Goal: Communication & Community: Participate in discussion

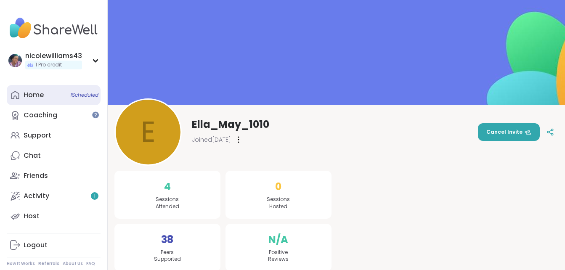
drag, startPoint x: 54, startPoint y: 195, endPoint x: 27, endPoint y: 94, distance: 104.4
click at [27, 94] on div "Home 1 Scheduled" at bounding box center [34, 94] width 20 height 9
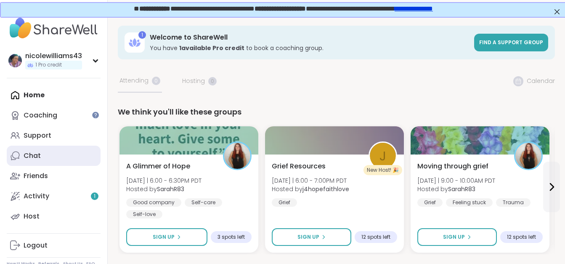
click at [37, 154] on div "Chat" at bounding box center [32, 155] width 17 height 9
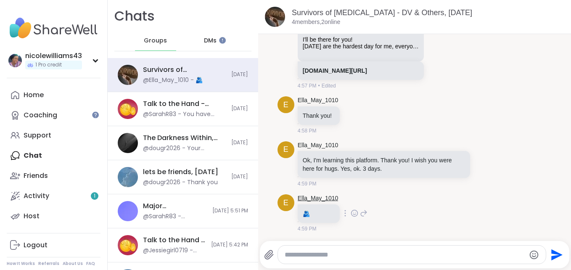
click at [308, 199] on link "Ella_May_1010" at bounding box center [318, 198] width 41 height 8
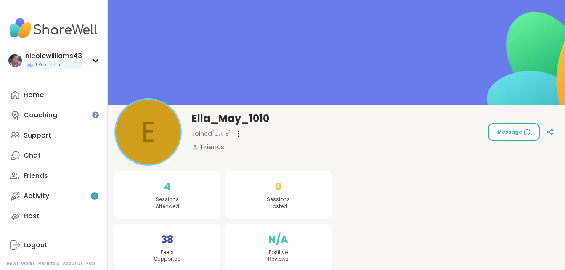
click at [504, 138] on button "Message" at bounding box center [514, 132] width 52 height 18
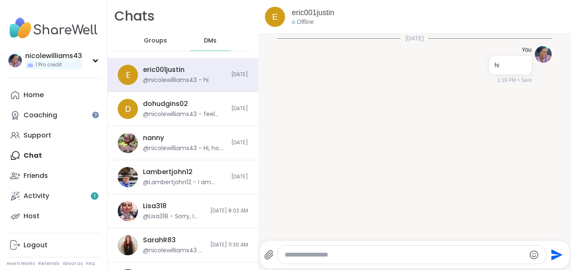
click at [41, 158] on div "Home Coaching Support Chat Friends Activity 1 Host" at bounding box center [54, 155] width 94 height 141
click at [37, 157] on div "Home Coaching Support Chat Friends Activity 1 Host" at bounding box center [54, 155] width 94 height 141
click at [15, 154] on div "Home Coaching Support Chat Friends Activity 1 Host" at bounding box center [54, 155] width 94 height 141
click at [31, 154] on div "Home Coaching Support Chat Friends Activity 1 Host" at bounding box center [54, 155] width 94 height 141
click at [31, 136] on div "Support" at bounding box center [38, 135] width 28 height 9
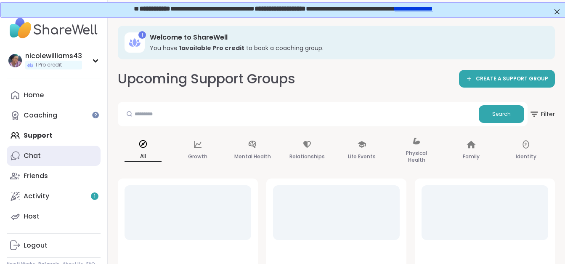
click at [32, 162] on link "Chat" at bounding box center [54, 156] width 94 height 20
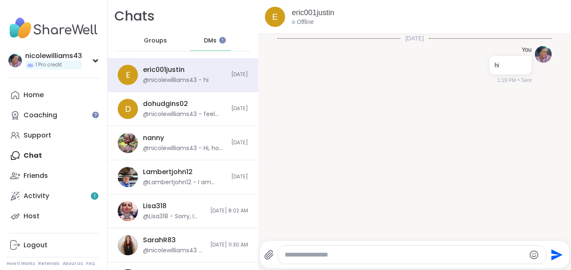
click at [154, 41] on span "Groups" at bounding box center [155, 41] width 23 height 8
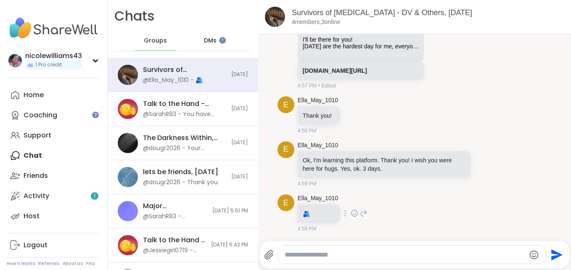
click at [283, 203] on span "E" at bounding box center [285, 202] width 5 height 11
click at [303, 199] on link "Ella_May_1010" at bounding box center [318, 198] width 41 height 8
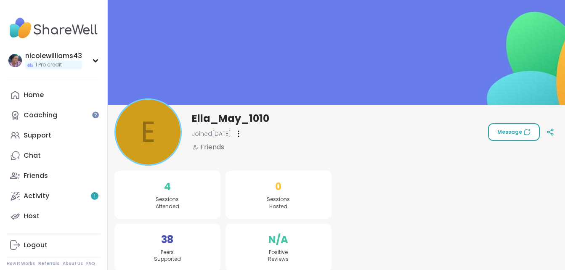
click at [518, 132] on span "Message" at bounding box center [513, 132] width 33 height 8
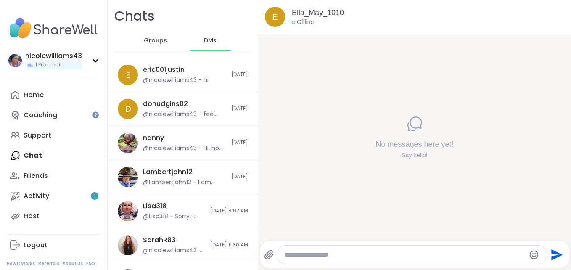
click at [396, 257] on textarea "Type your message" at bounding box center [405, 255] width 241 height 8
type textarea "**********"
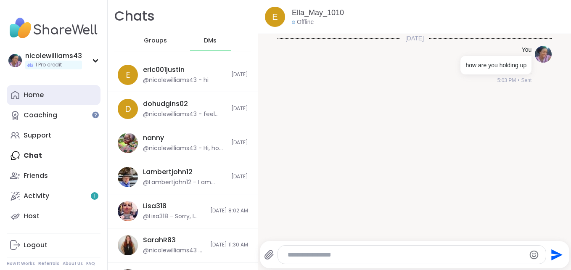
click at [48, 97] on link "Home" at bounding box center [54, 95] width 94 height 20
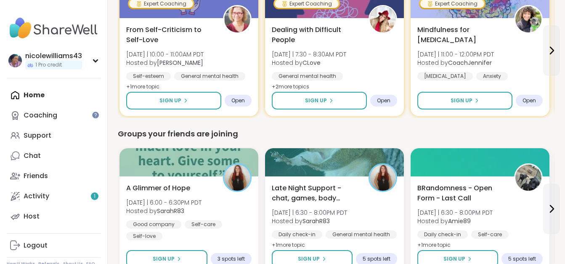
scroll to position [450, 0]
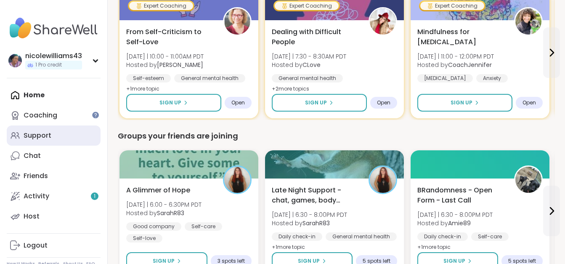
click at [50, 136] on div "Support" at bounding box center [38, 135] width 28 height 9
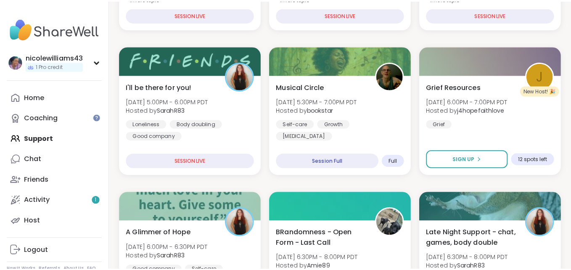
scroll to position [283, 0]
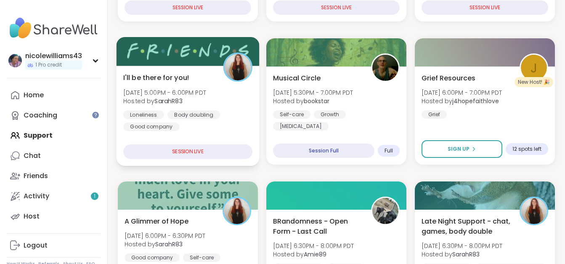
click at [168, 79] on span "I'll be there for you!" at bounding box center [156, 77] width 66 height 10
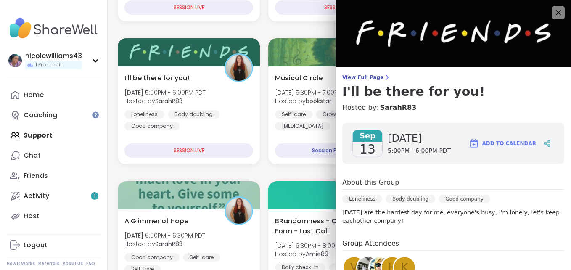
click at [515, 104] on h4 "Hosted by: SarahR83" at bounding box center [453, 108] width 222 height 10
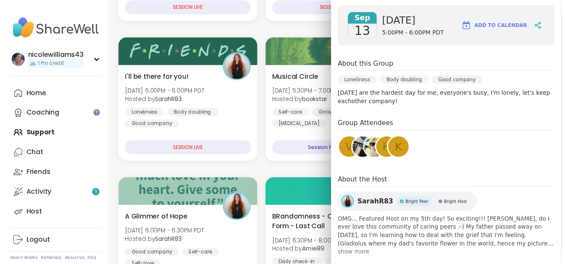
scroll to position [129, 0]
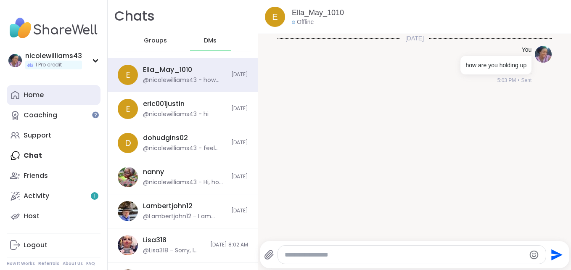
click at [26, 97] on div "Home" at bounding box center [34, 94] width 20 height 9
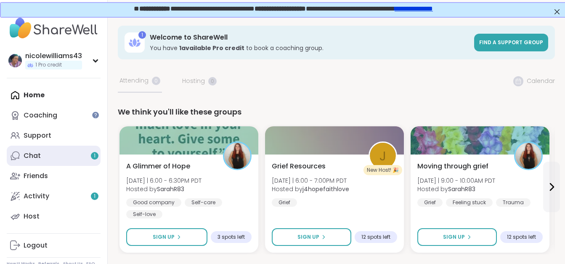
click at [47, 159] on link "Chat 1" at bounding box center [54, 156] width 94 height 20
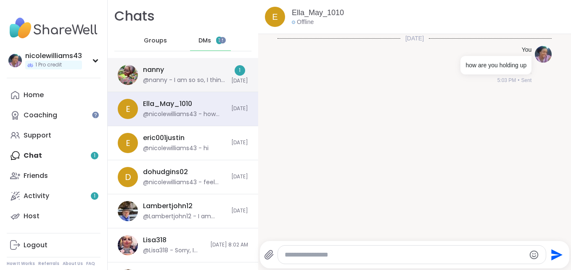
click at [212, 74] on div "nanny @nanny - I am so so, I think I am Dissociating a bit. My head is swimming" at bounding box center [184, 74] width 83 height 19
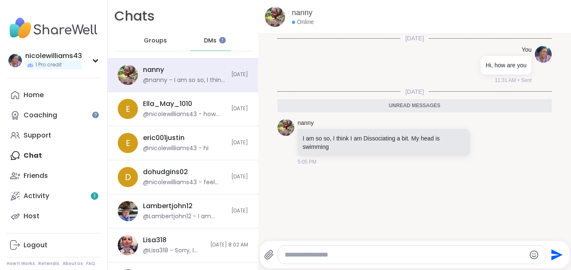
click at [310, 256] on textarea "Type your message" at bounding box center [405, 255] width 241 height 8
click at [310, 256] on textarea "*" at bounding box center [405, 255] width 234 height 8
type textarea "**********"
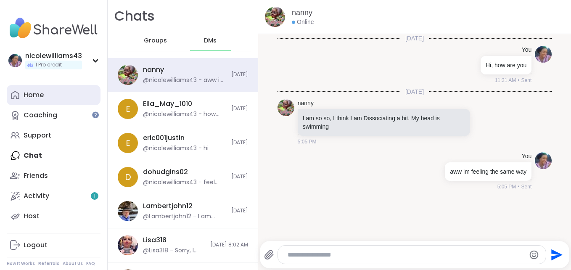
click at [50, 90] on link "Home" at bounding box center [54, 95] width 94 height 20
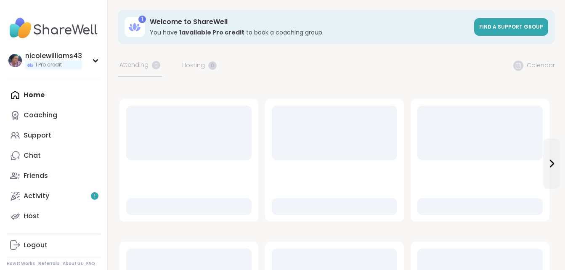
click at [50, 90] on div "Home Coaching Support Chat Friends Activity 1 Host" at bounding box center [54, 155] width 94 height 141
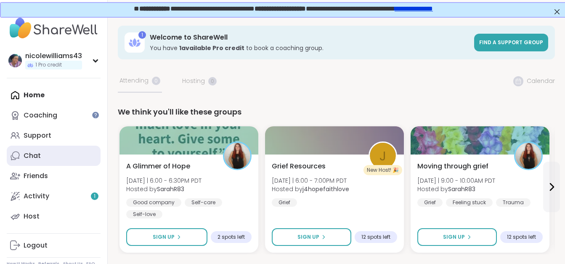
click at [54, 156] on link "Chat" at bounding box center [54, 156] width 94 height 20
